Goal: Task Accomplishment & Management: Use online tool/utility

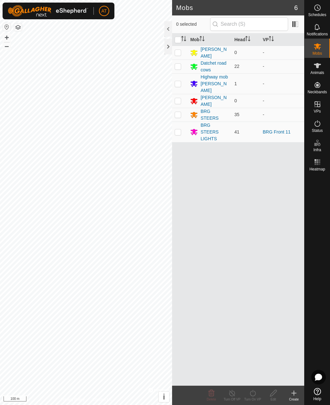
click at [182, 122] on td at bounding box center [179, 132] width 15 height 21
checkbox input "true"
click at [254, 392] on icon at bounding box center [252, 393] width 8 height 8
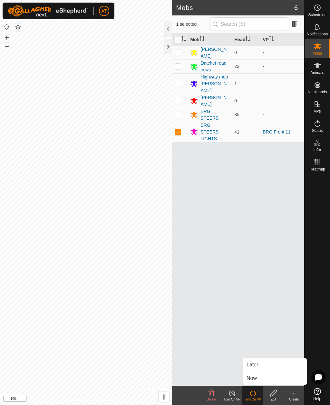
click at [254, 379] on span "Now" at bounding box center [251, 379] width 10 height 8
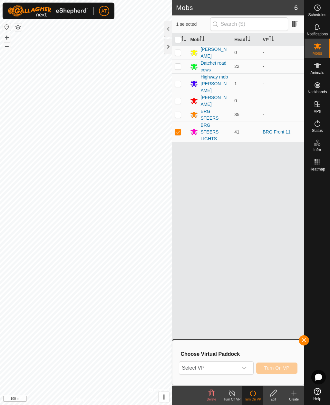
click at [247, 368] on div "dropdown trigger" at bounding box center [244, 368] width 13 height 13
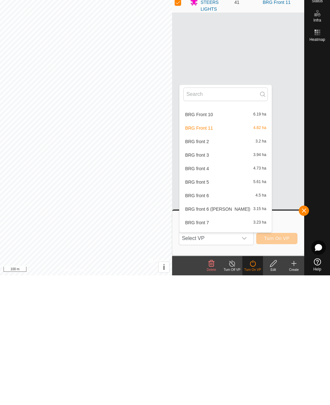
scroll to position [398, 0]
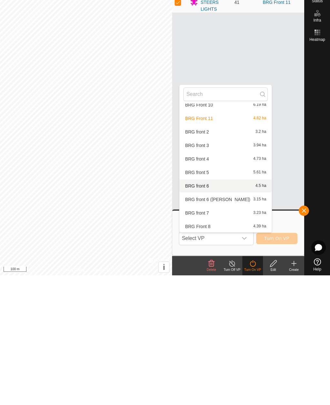
click at [210, 312] on div "BRG front 6 4.5 ha" at bounding box center [225, 316] width 84 height 8
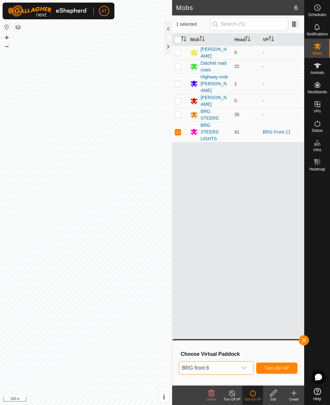
click at [248, 367] on div "dropdown trigger" at bounding box center [244, 368] width 13 height 13
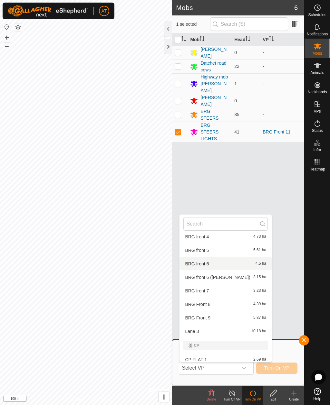
scroll to position [450, 0]
click at [224, 251] on div "BRG front 5 5.61 ha" at bounding box center [225, 251] width 84 height 8
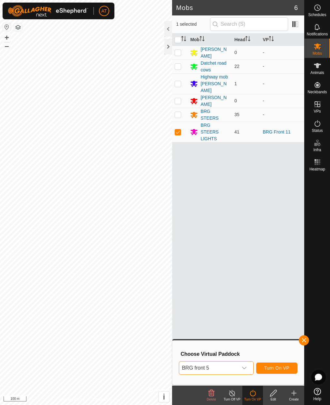
click at [245, 367] on icon "dropdown trigger" at bounding box center [243, 368] width 5 height 5
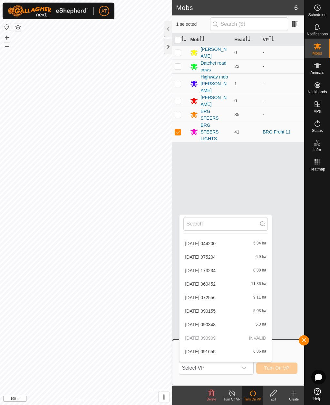
scroll to position [10, 0]
click at [215, 246] on span "[DATE] 044200" at bounding box center [200, 244] width 31 height 5
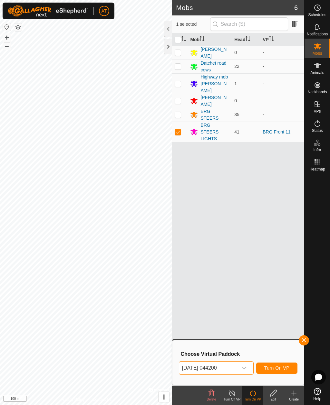
click at [251, 366] on p-select "[DATE] 044200" at bounding box center [216, 368] width 74 height 14
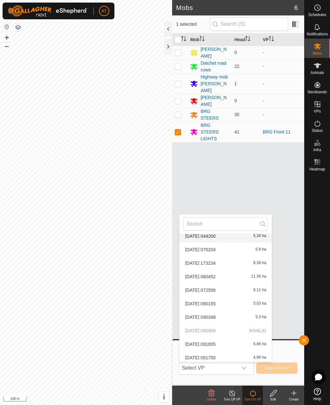
scroll to position [20, 0]
click at [236, 252] on div "[DATE] 075204 6.9 ha" at bounding box center [225, 249] width 84 height 8
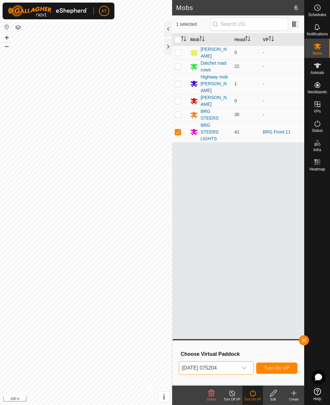
click at [249, 367] on div "dropdown trigger" at bounding box center [244, 368] width 13 height 13
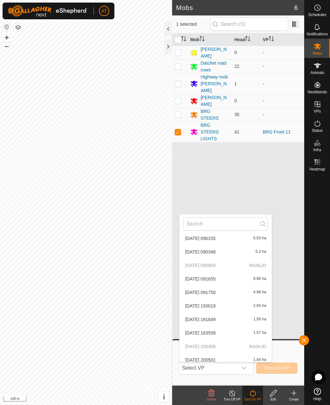
scroll to position [83, 0]
click at [225, 255] on div "[DATE] 090348 5.3 ha" at bounding box center [225, 252] width 84 height 8
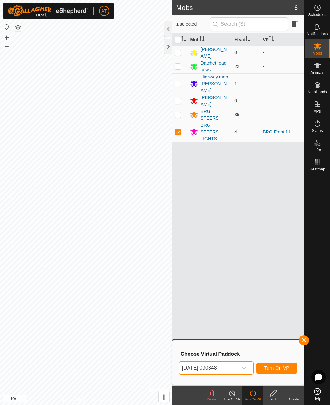
click at [251, 371] on p-select "[DATE] 090348" at bounding box center [216, 368] width 74 height 14
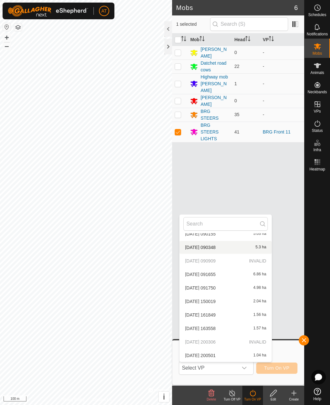
scroll to position [88, 0]
click at [235, 263] on p-selectitem "[DATE] 090909 INVALID" at bounding box center [225, 261] width 92 height 13
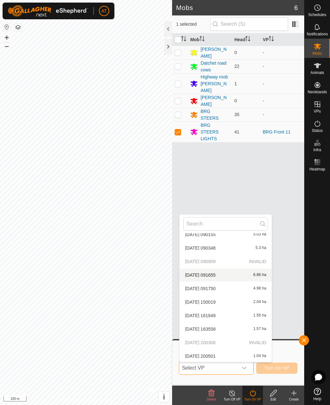
click at [237, 278] on div "[DATE] 091655 6.86 ha" at bounding box center [225, 275] width 84 height 8
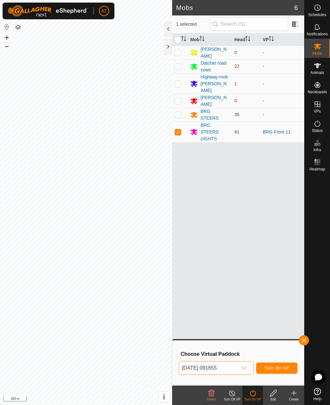
click at [280, 368] on span "Turn On VP" at bounding box center [276, 368] width 25 height 5
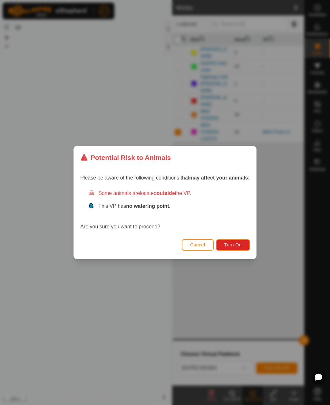
click at [296, 191] on div "Potential Risk to Animals Please be aware of the following conditions that may …" at bounding box center [165, 202] width 330 height 405
click at [198, 246] on span "Cancel" at bounding box center [197, 244] width 15 height 5
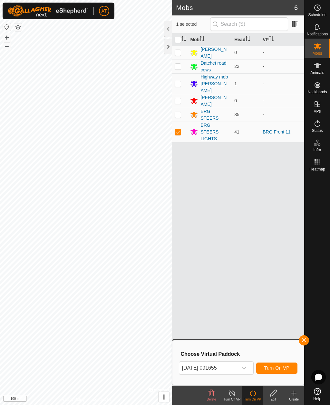
click at [275, 369] on span "Turn On VP" at bounding box center [276, 368] width 25 height 5
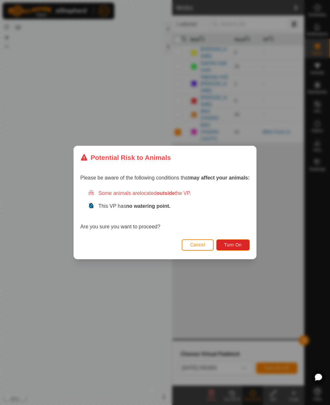
click at [239, 237] on div "Please be aware of the following conditions that may affect your animals: Some …" at bounding box center [165, 203] width 182 height 68
click at [237, 244] on span "Turn On" at bounding box center [232, 244] width 17 height 5
